Goal: Information Seeking & Learning: Find specific fact

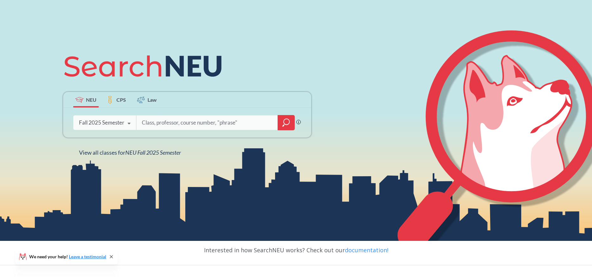
scroll to position [58, 0]
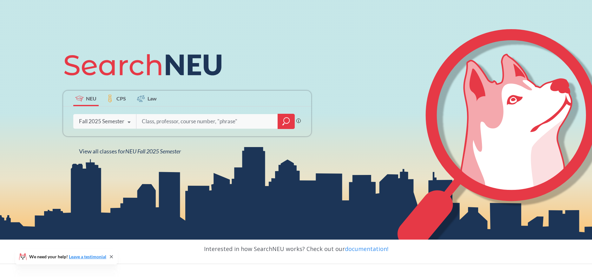
click at [196, 120] on input "search" at bounding box center [207, 121] width 132 height 13
type input "5002"
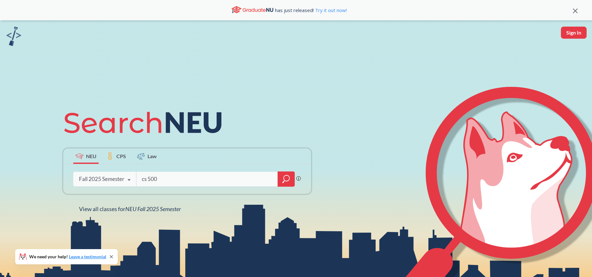
type input "cs 5002"
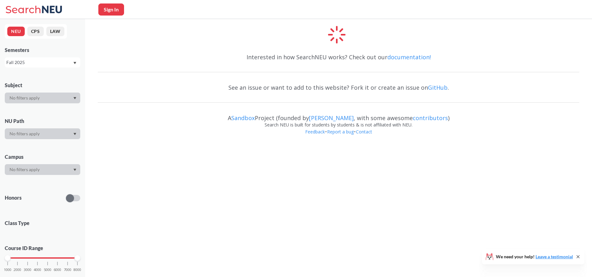
click at [119, 10] on button "Sign In" at bounding box center [111, 9] width 26 height 12
select select "US"
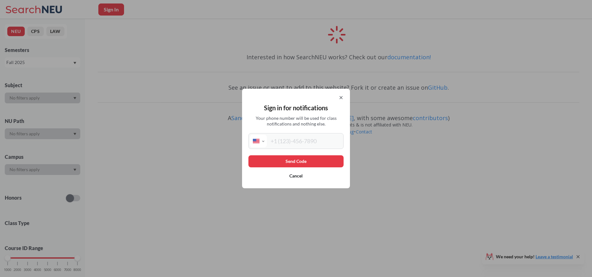
click at [294, 141] on input "tel" at bounding box center [304, 141] width 75 height 13
type input "[PHONE_NUMBER]"
click at [303, 157] on button "Send Code" at bounding box center [295, 161] width 95 height 12
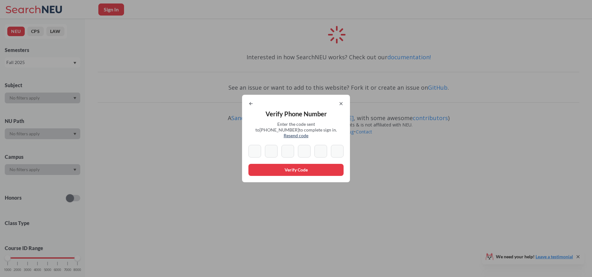
type input "1"
type input "3"
type input "7"
type input "6"
type input "7"
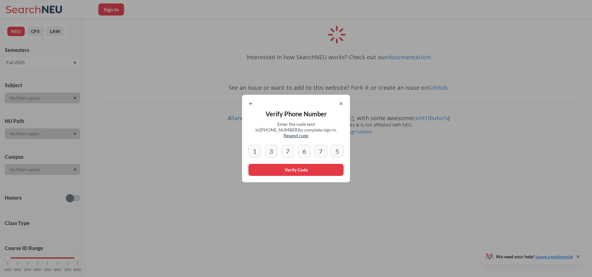
type input "5"
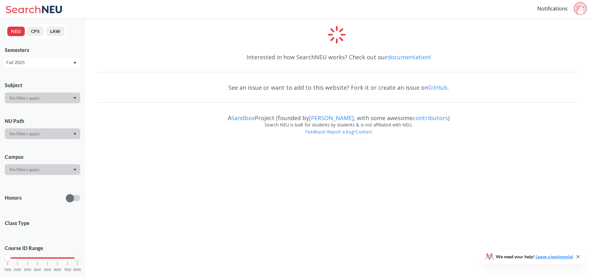
scroll to position [15, 0]
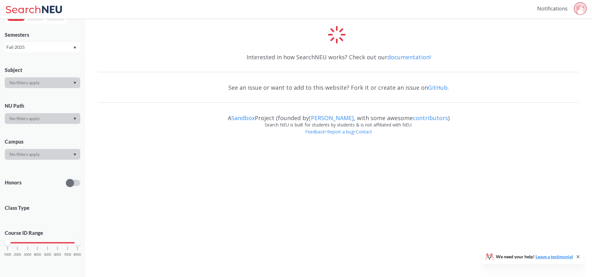
click at [553, 11] on link "Notifications" at bounding box center [552, 8] width 30 height 7
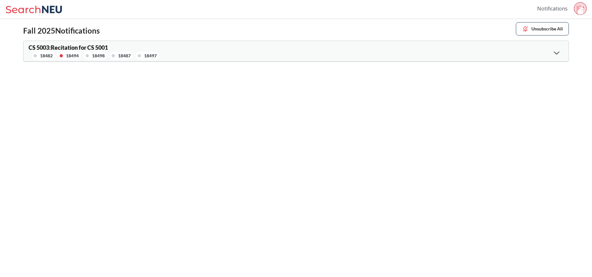
click at [551, 8] on link "Notifications" at bounding box center [552, 8] width 30 height 7
click at [577, 8] on icon at bounding box center [578, 9] width 5 height 9
click at [295, 17] on div "Notifications Sign out [PHONE_NUMBER]" at bounding box center [296, 9] width 592 height 19
click at [43, 9] on icon at bounding box center [52, 9] width 20 height 7
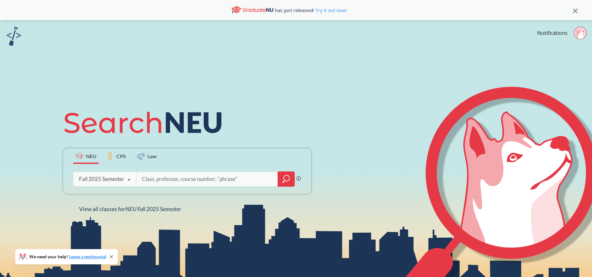
click at [154, 180] on input "search" at bounding box center [207, 179] width 132 height 13
type input "C"
type input "S"
type input "CS 5001"
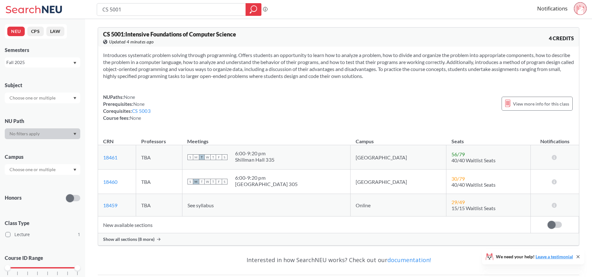
click at [145, 240] on span "Show all sections (8 more)" at bounding box center [128, 240] width 51 height 6
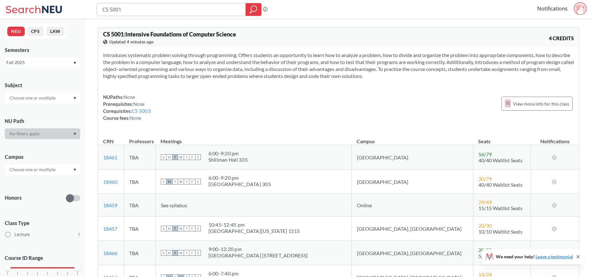
click at [180, 13] on input "CS 5001" at bounding box center [171, 9] width 139 height 11
type input "CS 5003"
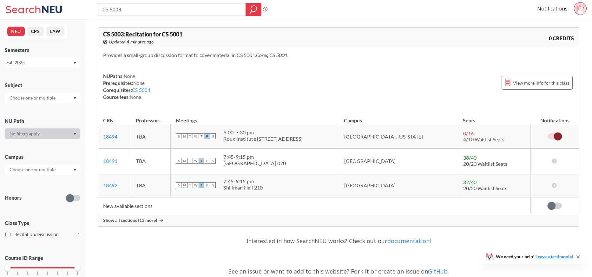
click at [144, 222] on span "Show all sections (13 more)" at bounding box center [130, 221] width 54 height 6
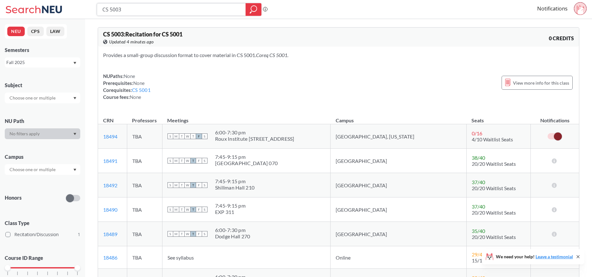
click at [137, 11] on input "CS 5003" at bounding box center [171, 9] width 139 height 11
type input "CS 5002"
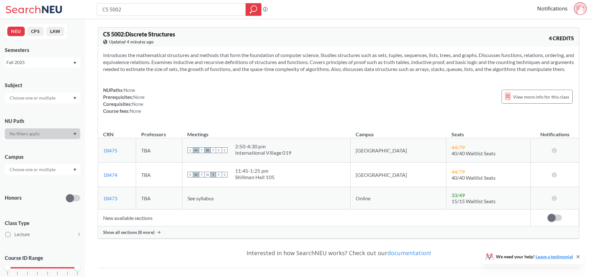
click at [136, 235] on div "Show all sections (8 more)" at bounding box center [338, 232] width 481 height 12
